Goal: Find specific page/section: Find specific page/section

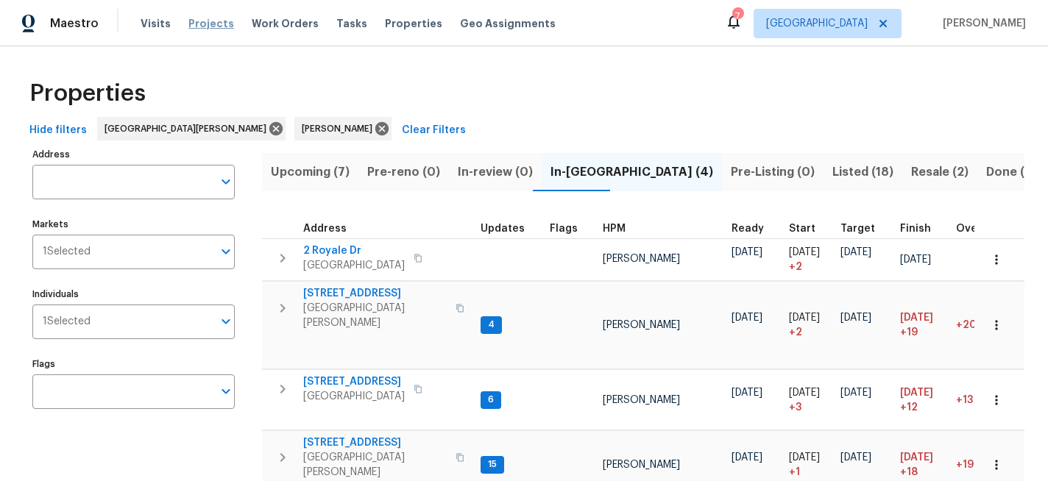
click at [210, 28] on span "Projects" at bounding box center [211, 23] width 46 height 15
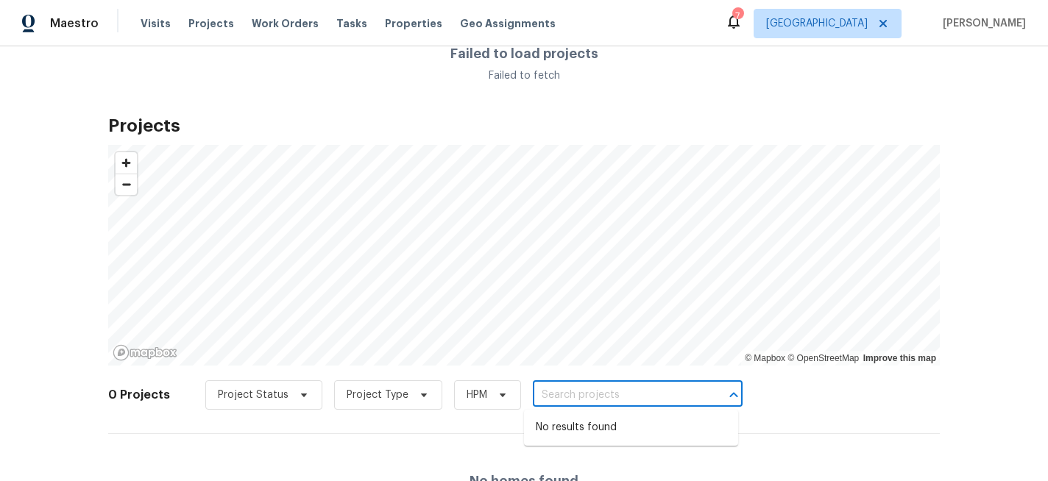
click at [610, 386] on input "text" at bounding box center [617, 395] width 168 height 23
type input "woodl"
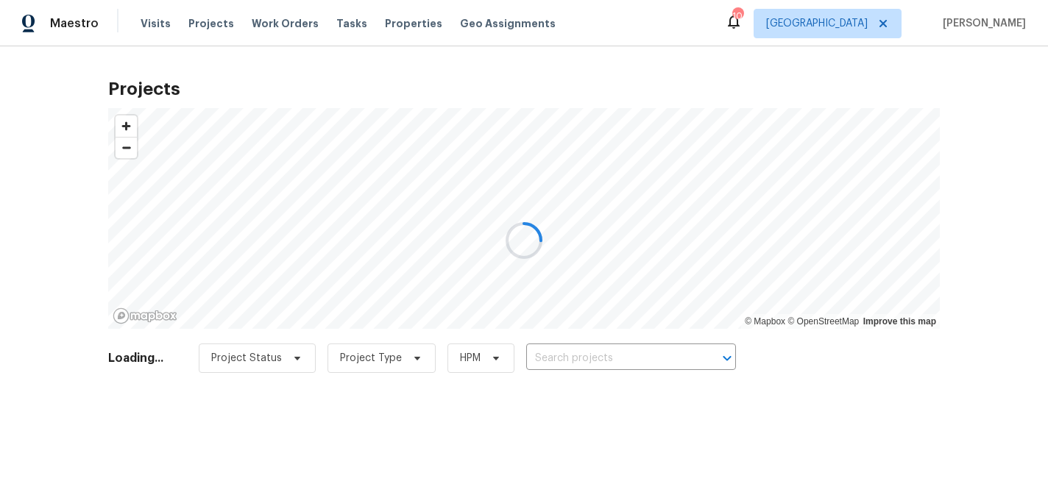
click at [566, 360] on div at bounding box center [524, 240] width 1048 height 481
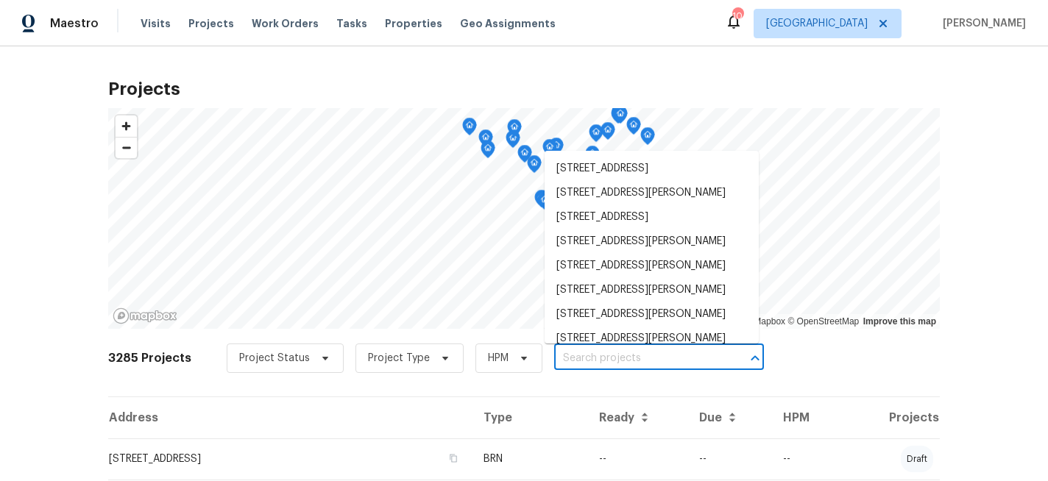
click at [568, 360] on input "text" at bounding box center [638, 358] width 168 height 23
type input "w"
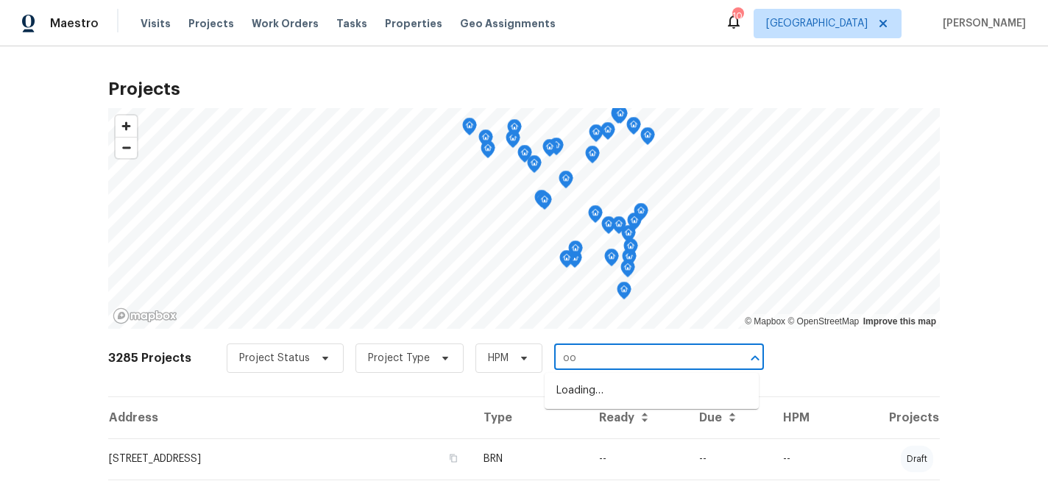
type input "o"
type input "[PERSON_NAME]"
click at [588, 403] on li "15969 Woodlet Park Ct, Chesterfield, MO 63017" at bounding box center [651, 391] width 214 height 24
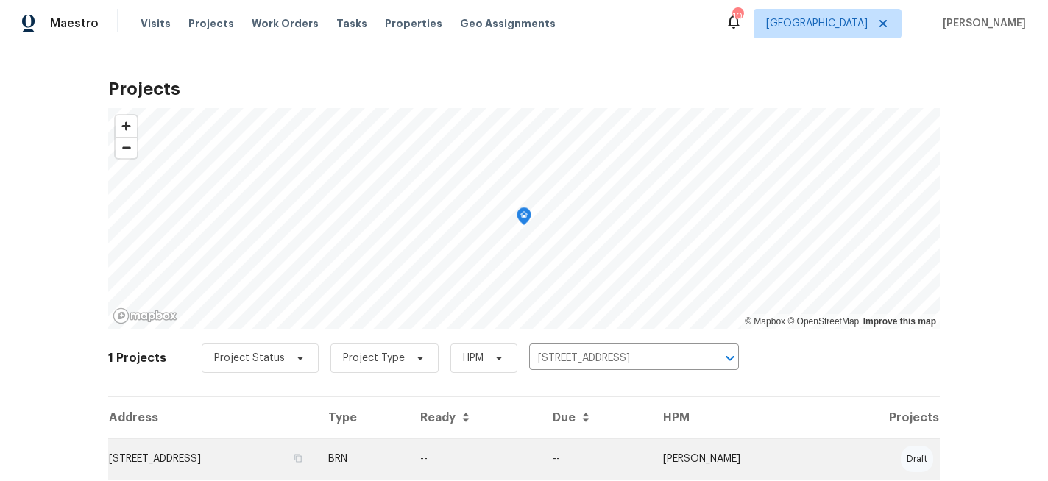
click at [316, 445] on td "15969 Woodlet Park Ct, Chesterfield, MO 63017" at bounding box center [212, 458] width 208 height 41
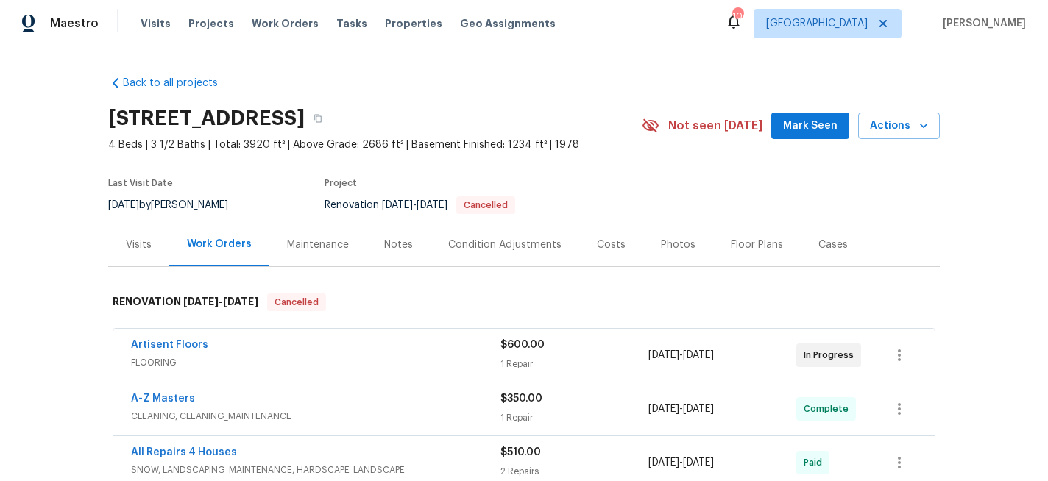
click at [396, 240] on div "Notes" at bounding box center [398, 245] width 29 height 15
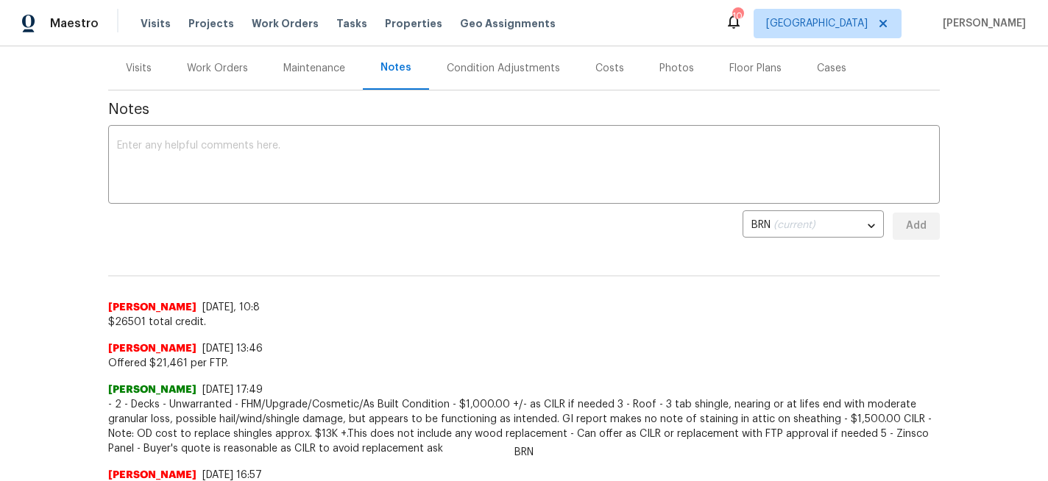
scroll to position [183, 0]
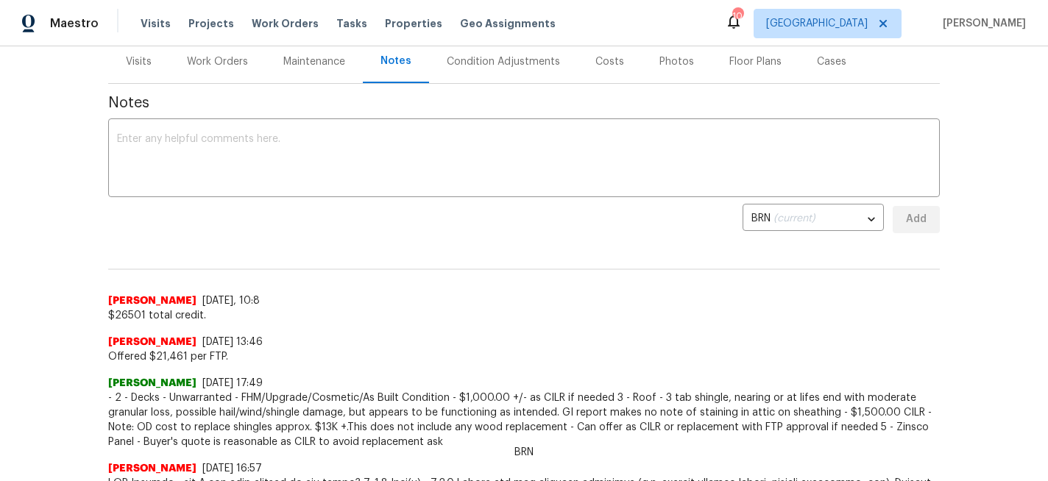
click at [600, 64] on div "Costs" at bounding box center [609, 61] width 29 height 15
